Goal: Transaction & Acquisition: Purchase product/service

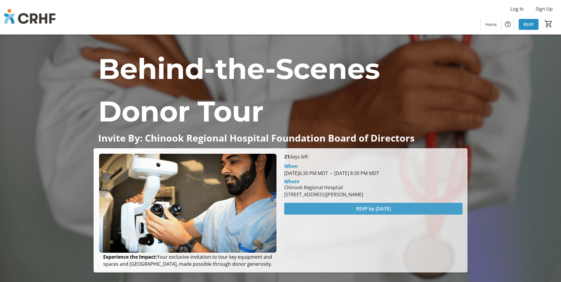
click at [381, 206] on span "RSVP by [DATE]" at bounding box center [373, 208] width 35 height 7
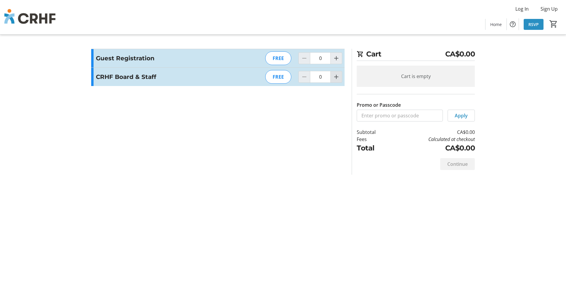
click at [339, 77] on mat-icon "Increment by one" at bounding box center [336, 76] width 7 height 7
type input "1"
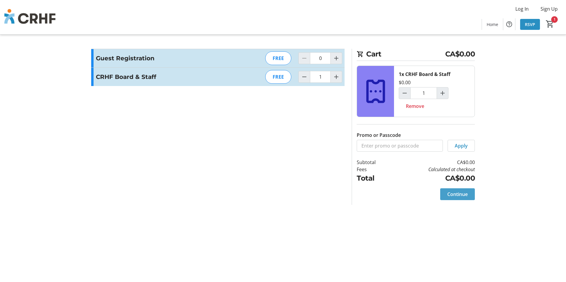
click at [457, 192] on span "Continue" at bounding box center [457, 194] width 20 height 7
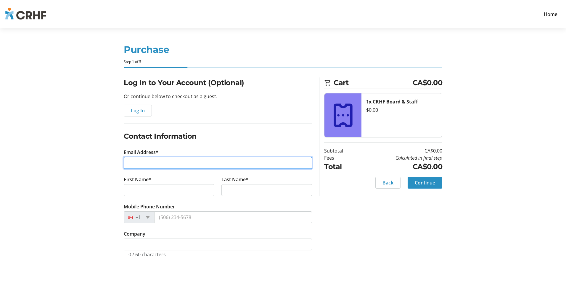
click at [142, 165] on input "Email Address*" at bounding box center [218, 163] width 188 height 12
type input "[EMAIL_ADDRESS][DOMAIN_NAME]"
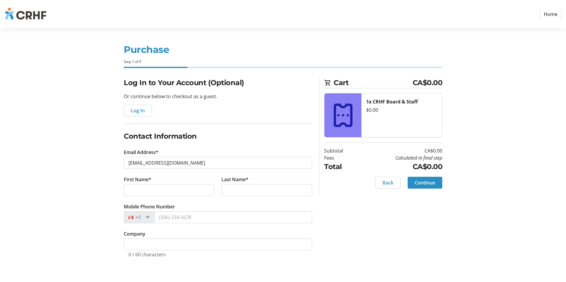
type input "[PERSON_NAME]"
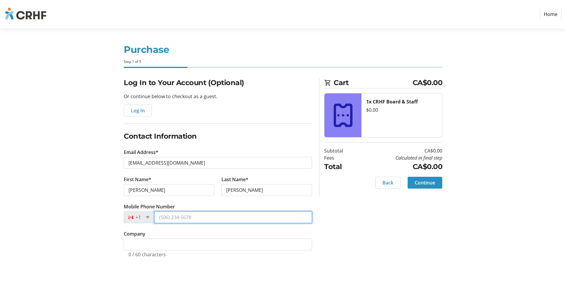
type input "[PHONE_NUMBER]"
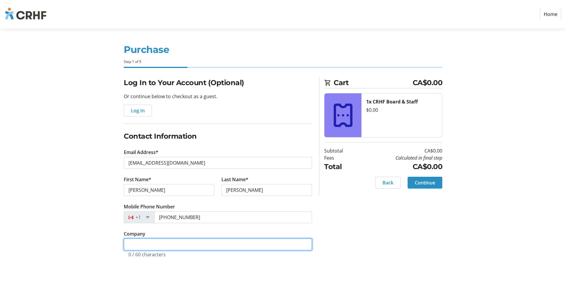
type input "Chinook Regional Hospital Foundation"
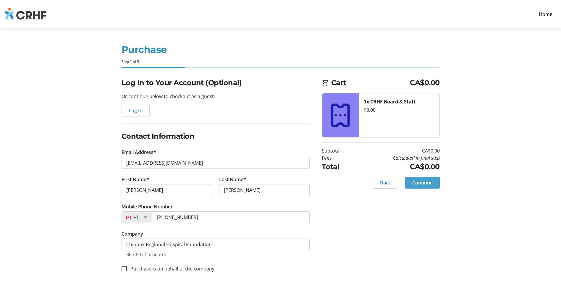
click at [423, 181] on span "Continue" at bounding box center [423, 182] width 20 height 7
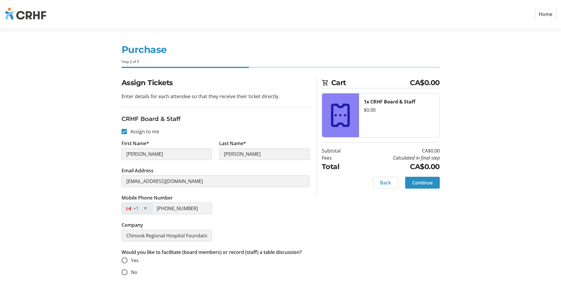
scroll to position [1, 0]
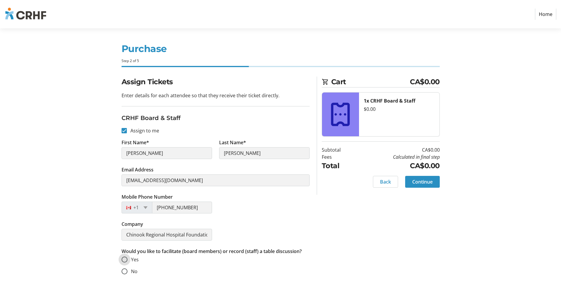
click at [126, 259] on input "Yes" at bounding box center [125, 260] width 6 height 6
radio input "true"
click at [425, 180] on span "Continue" at bounding box center [423, 181] width 20 height 7
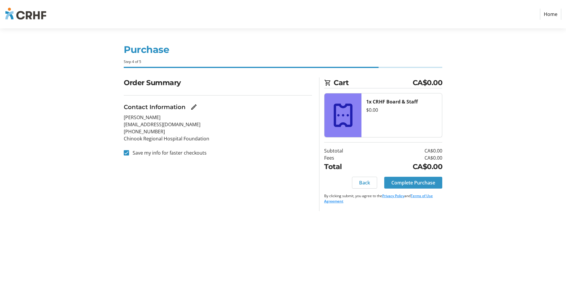
click at [406, 181] on span "Complete Purchase" at bounding box center [413, 182] width 44 height 7
